Goal: Information Seeking & Learning: Learn about a topic

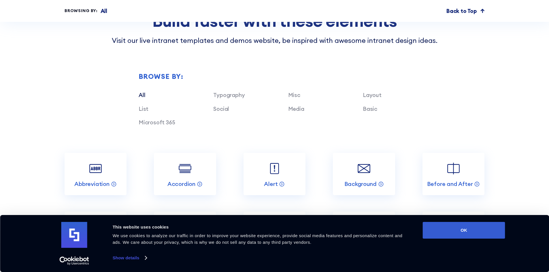
scroll to position [1614, 0]
click at [375, 98] on link "Layout" at bounding box center [372, 94] width 19 height 7
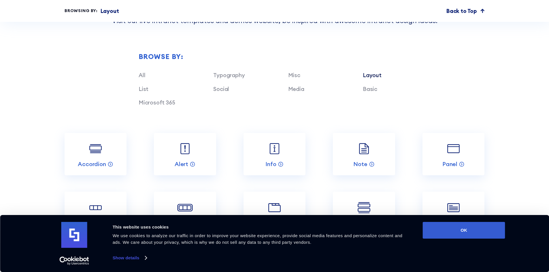
scroll to position [1700, 0]
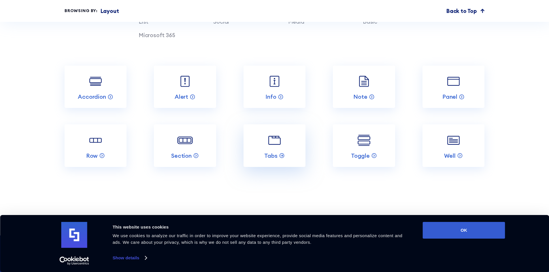
click at [279, 149] on img at bounding box center [274, 140] width 16 height 16
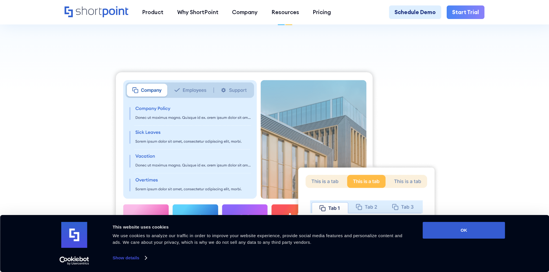
scroll to position [259, 0]
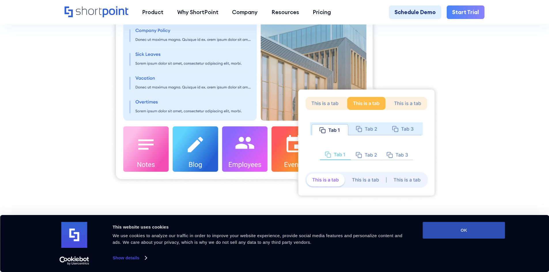
drag, startPoint x: 454, startPoint y: 232, endPoint x: 447, endPoint y: 233, distance: 6.3
click at [454, 232] on button "OK" at bounding box center [464, 230] width 82 height 17
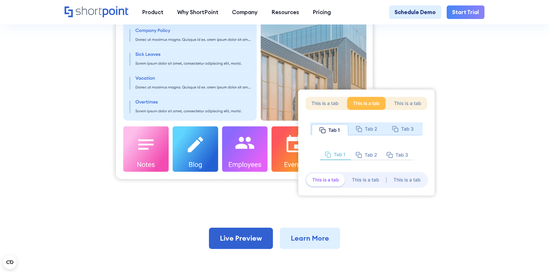
click at [359, 182] on img at bounding box center [274, 94] width 329 height 212
click at [404, 180] on img at bounding box center [274, 94] width 329 height 212
click at [369, 159] on img at bounding box center [274, 94] width 329 height 212
click at [358, 142] on img at bounding box center [274, 94] width 329 height 212
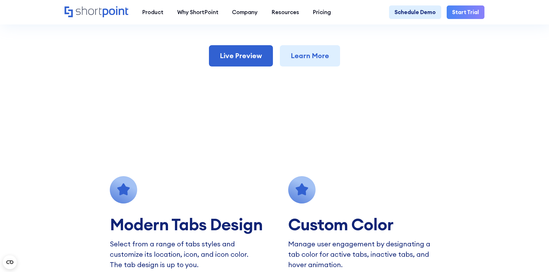
scroll to position [461, 0]
